Goal: Task Accomplishment & Management: Manage account settings

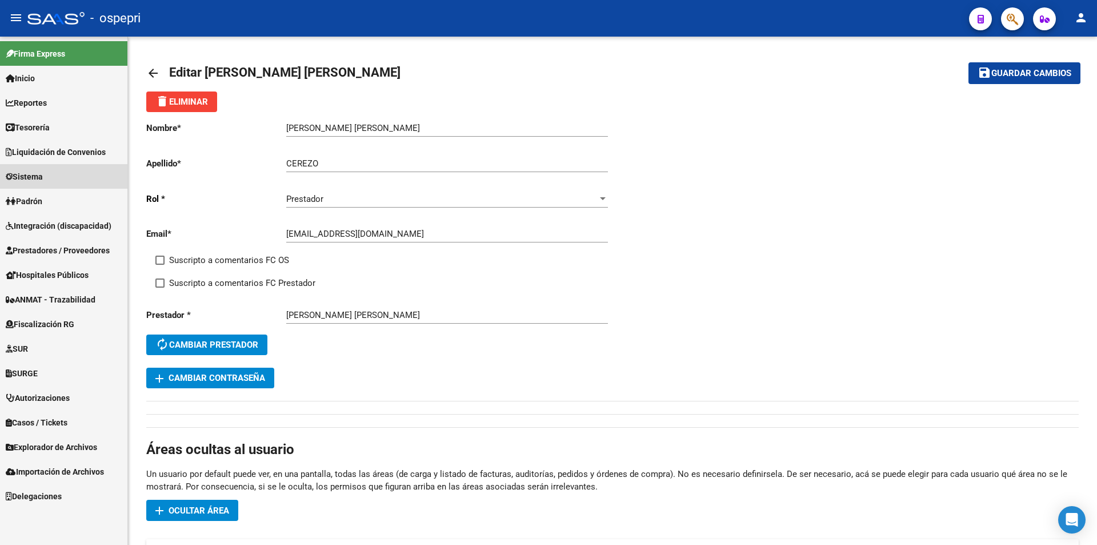
click at [74, 177] on link "Sistema" at bounding box center [63, 176] width 127 height 25
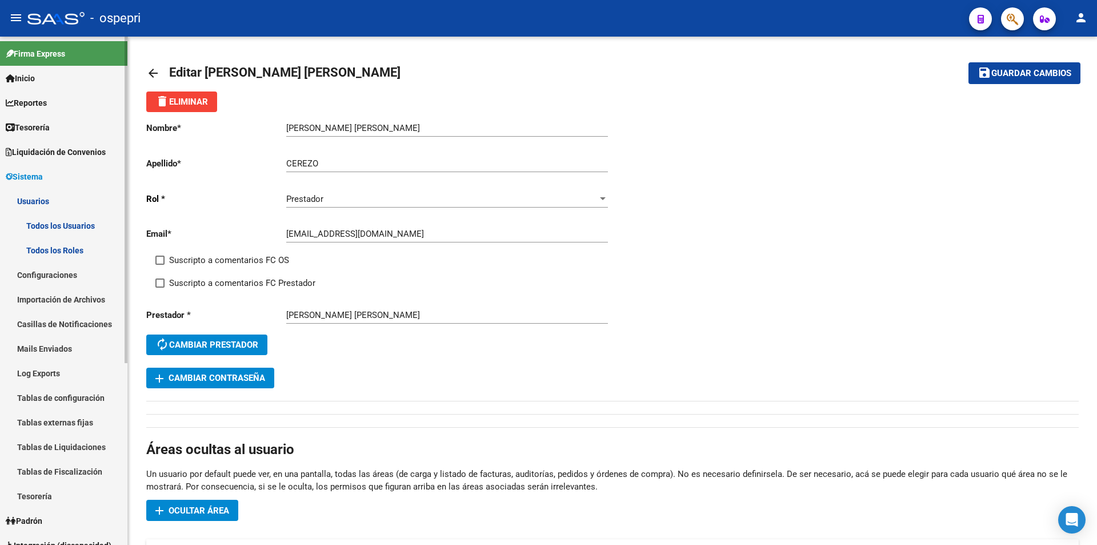
click at [74, 222] on link "Todos los Usuarios" at bounding box center [63, 225] width 127 height 25
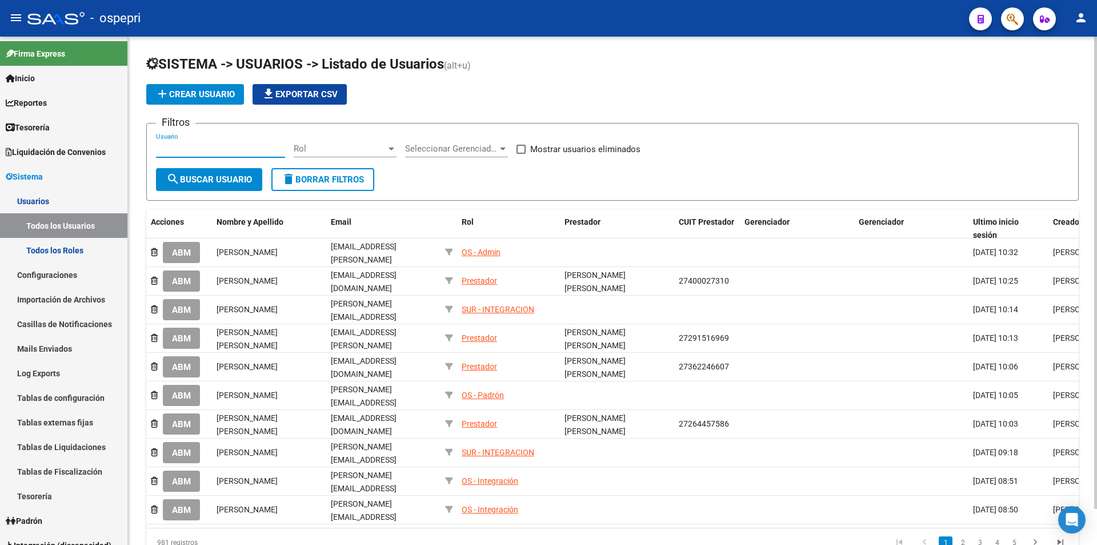
paste input "[EMAIL_ADDRESS][DOMAIN_NAME]"
type input "[EMAIL_ADDRESS][DOMAIN_NAME]"
click at [222, 188] on button "search Buscar Usuario" at bounding box center [209, 179] width 106 height 23
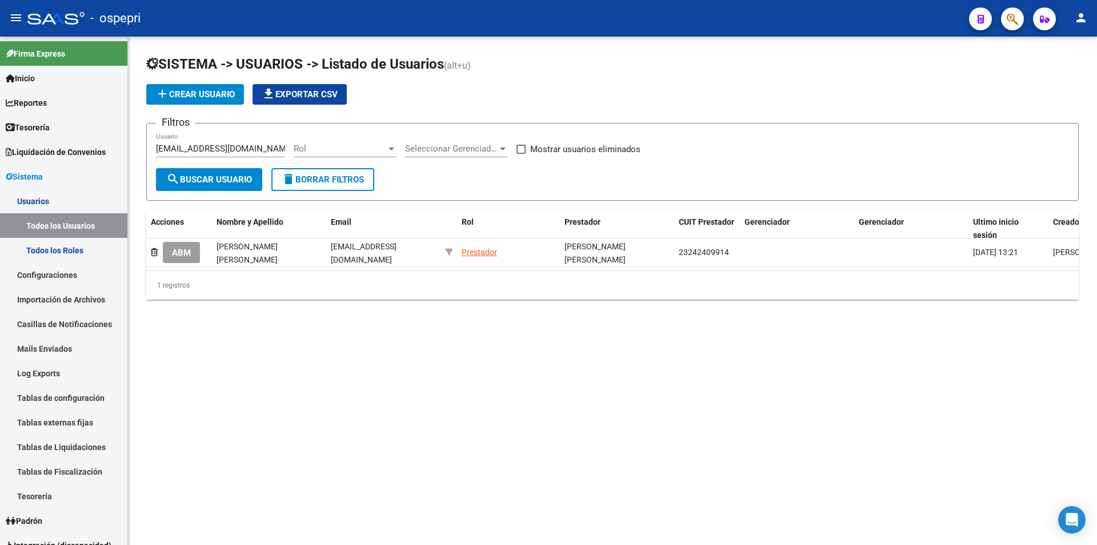
click at [193, 259] on button "ABM" at bounding box center [181, 252] width 37 height 21
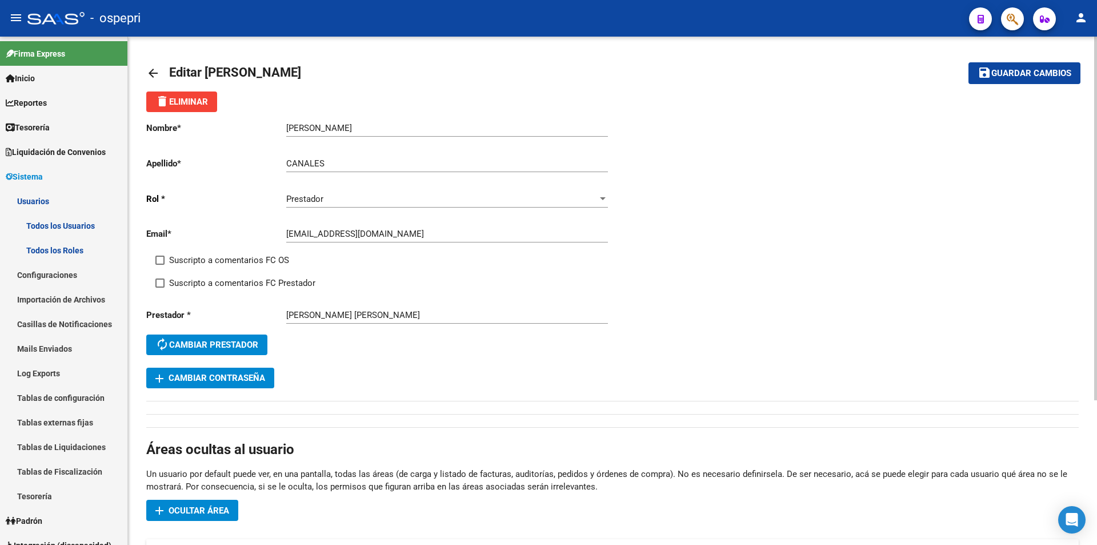
click at [366, 236] on input "[EMAIL_ADDRESS][DOMAIN_NAME]" at bounding box center [447, 234] width 322 height 10
click at [368, 235] on input "[EMAIL_ADDRESS][DOMAIN_NAME]" at bounding box center [447, 234] width 322 height 10
click at [251, 379] on span "add Cambiar Contraseña" at bounding box center [210, 378] width 110 height 10
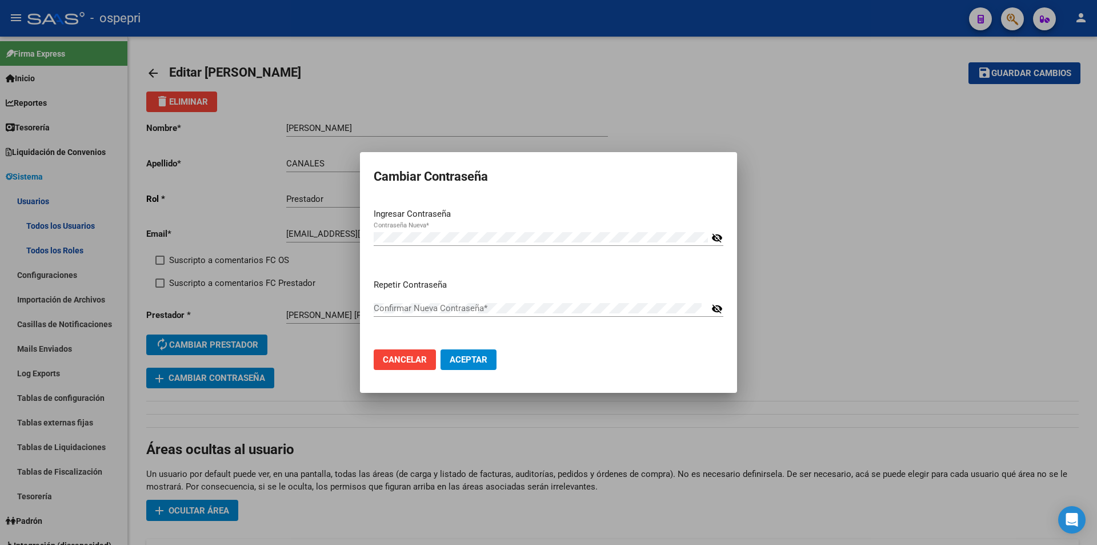
click at [714, 238] on mat-icon "visibility_off" at bounding box center [716, 238] width 11 height 14
click at [523, 262] on div "Ingresar Contraseña Contraseña Nueva * visibility" at bounding box center [549, 238] width 350 height 62
click at [476, 356] on span "Aceptar" at bounding box center [469, 359] width 38 height 10
